Goal: Task Accomplishment & Management: Complete application form

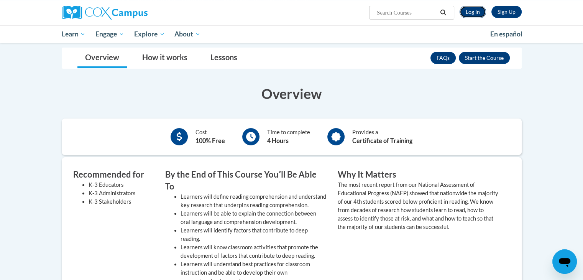
click at [470, 8] on link "Log In" at bounding box center [472, 12] width 26 height 12
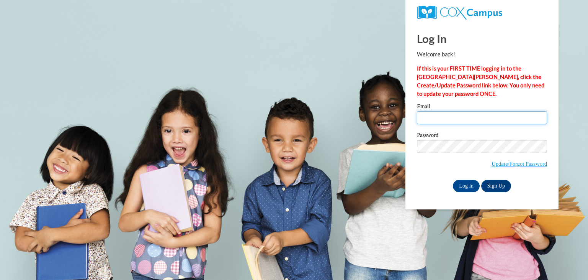
click at [440, 117] on input "Email" at bounding box center [482, 117] width 130 height 13
type input "fcarter@valdosta.edu"
click at [461, 188] on input "Log In" at bounding box center [466, 186] width 27 height 12
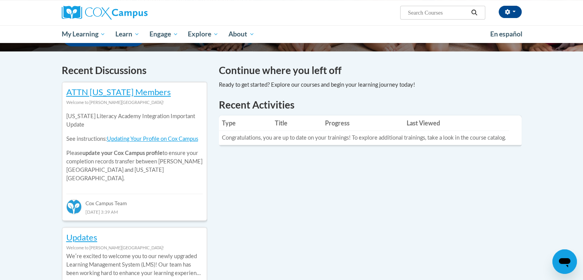
scroll to position [231, 0]
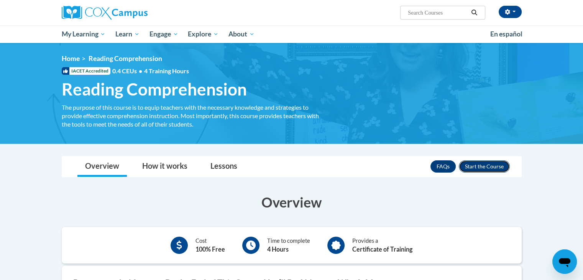
click at [481, 165] on button "Enroll" at bounding box center [483, 166] width 51 height 12
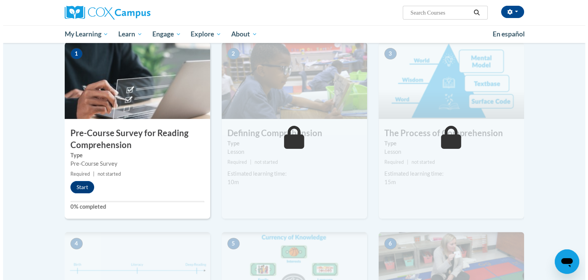
scroll to position [156, 0]
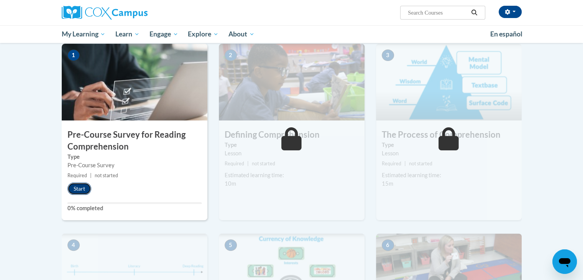
click at [78, 187] on button "Start" at bounding box center [79, 188] width 24 height 12
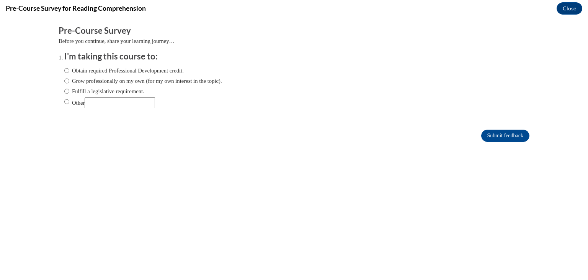
scroll to position [0, 0]
click at [92, 78] on label "Grow professionally on my own (for my own interest in the topic)." at bounding box center [143, 81] width 158 height 8
click at [69, 78] on input "Grow professionally on my own (for my own interest in the topic)." at bounding box center [66, 81] width 5 height 8
radio input "true"
click at [112, 73] on label "Obtain required Professional Development credit." at bounding box center [123, 70] width 119 height 8
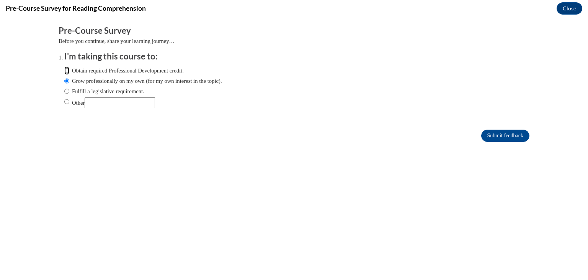
click at [69, 73] on input "Obtain required Professional Development credit." at bounding box center [66, 70] width 5 height 8
radio input "true"
click at [481, 137] on input "Submit feedback" at bounding box center [505, 135] width 48 height 12
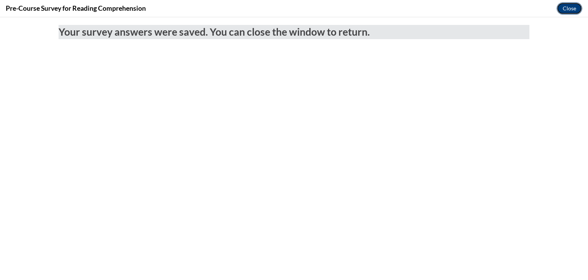
click at [569, 6] on button "Close" at bounding box center [570, 8] width 26 height 12
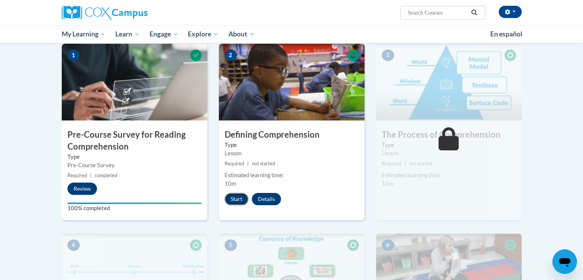
click at [233, 201] on button "Start" at bounding box center [236, 199] width 24 height 12
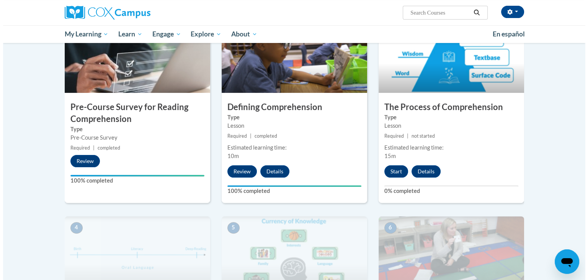
scroll to position [193, 0]
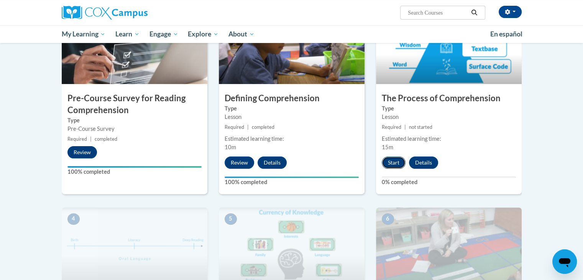
click at [386, 166] on button "Start" at bounding box center [393, 162] width 24 height 12
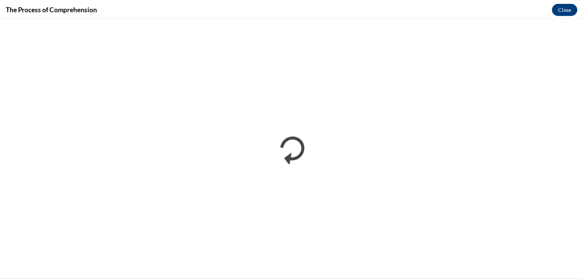
scroll to position [0, 0]
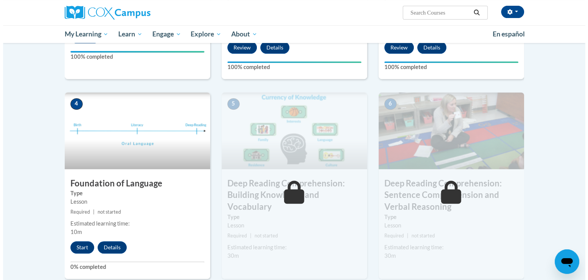
scroll to position [308, 0]
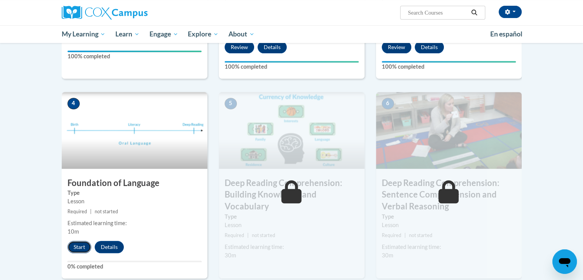
click at [72, 249] on button "Start" at bounding box center [79, 247] width 24 height 12
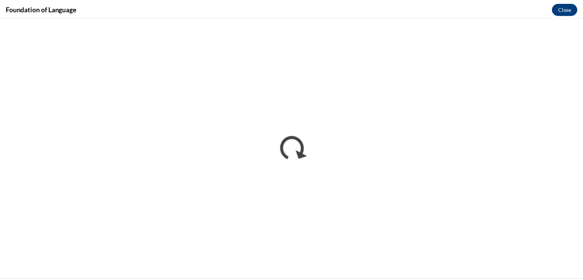
scroll to position [0, 0]
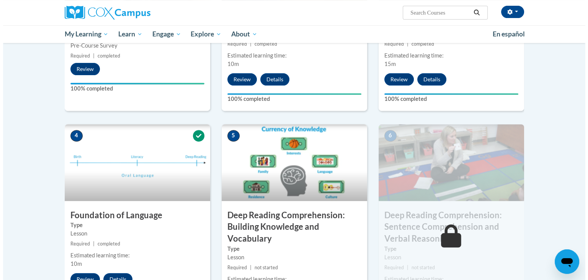
scroll to position [338, 0]
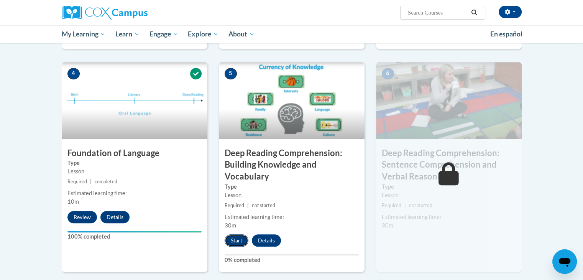
click at [234, 239] on button "Start" at bounding box center [236, 240] width 24 height 12
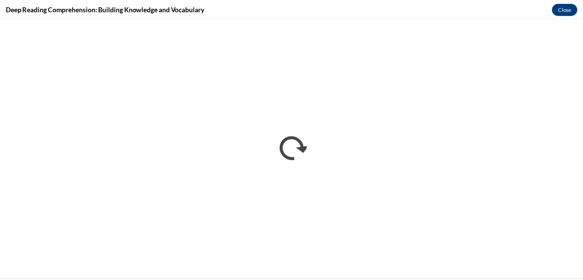
scroll to position [0, 0]
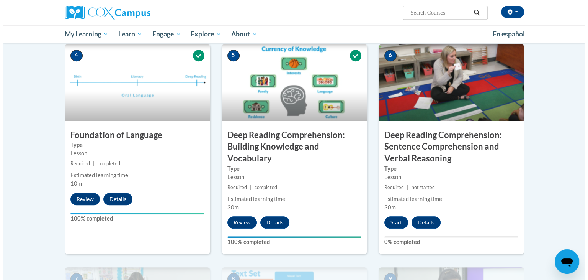
scroll to position [357, 0]
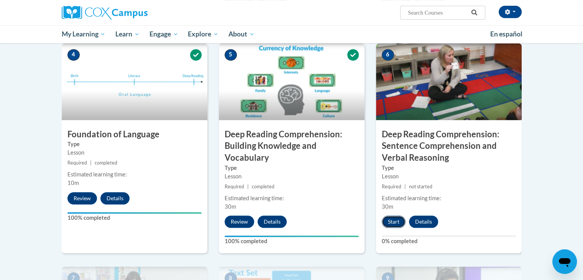
click at [394, 219] on button "Start" at bounding box center [393, 221] width 24 height 12
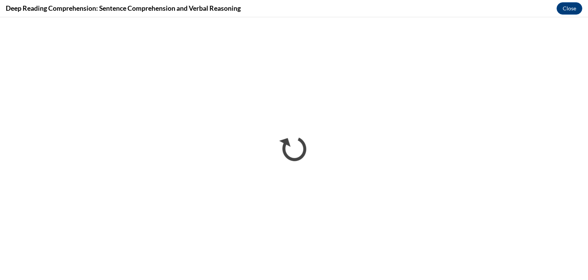
scroll to position [0, 0]
